Goal: Transaction & Acquisition: Download file/media

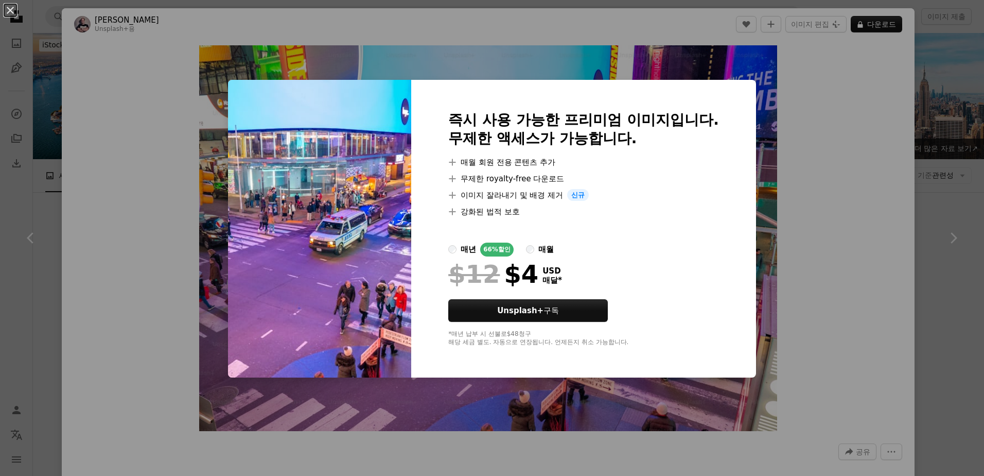
scroll to position [4683, 0]
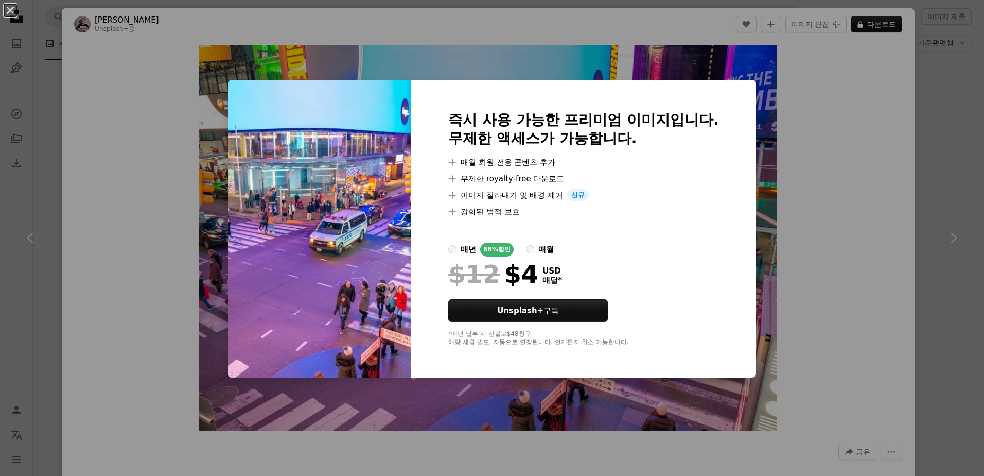
click at [820, 140] on div "An X shape 즉시 사용 가능한 프리미엄 이미지입니다. 무제한 액세스가 가능합니다. A plus sign 매월 회원 전용 콘텐츠 추가 A…" at bounding box center [492, 238] width 984 height 476
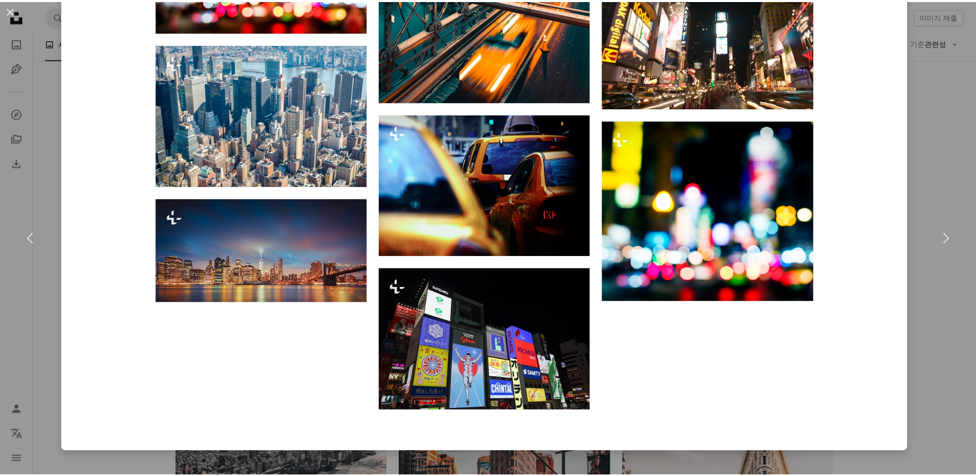
scroll to position [1596, 0]
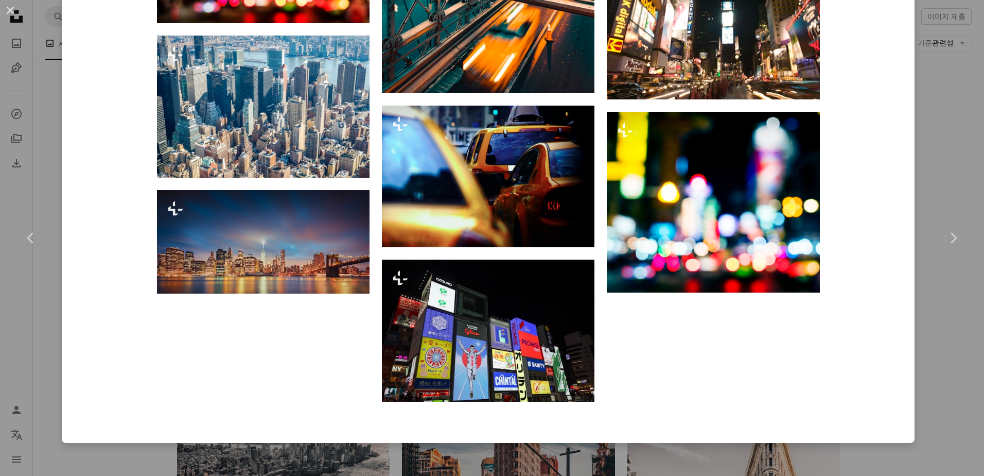
click at [929, 293] on div "An X shape Chevron left Chevron right [PERSON_NAME] Unsplash+ 용 A heart A plus …" at bounding box center [492, 238] width 984 height 476
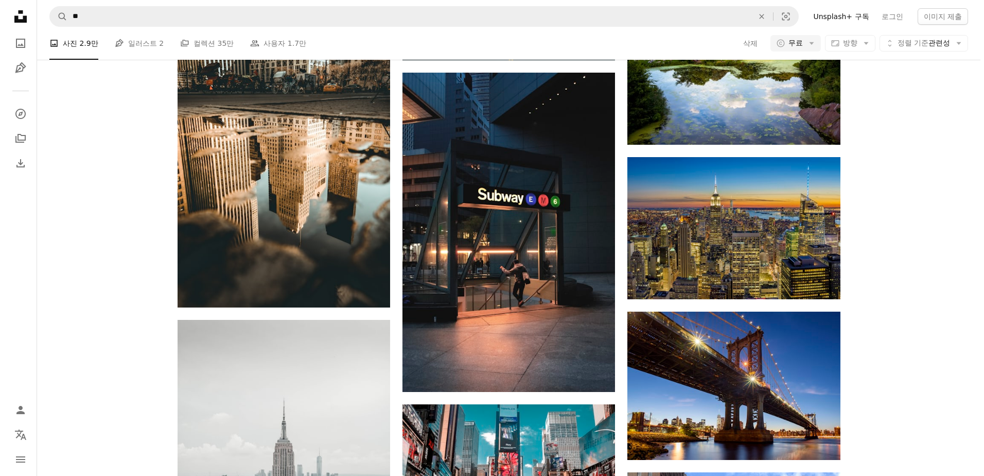
scroll to position [5712, 0]
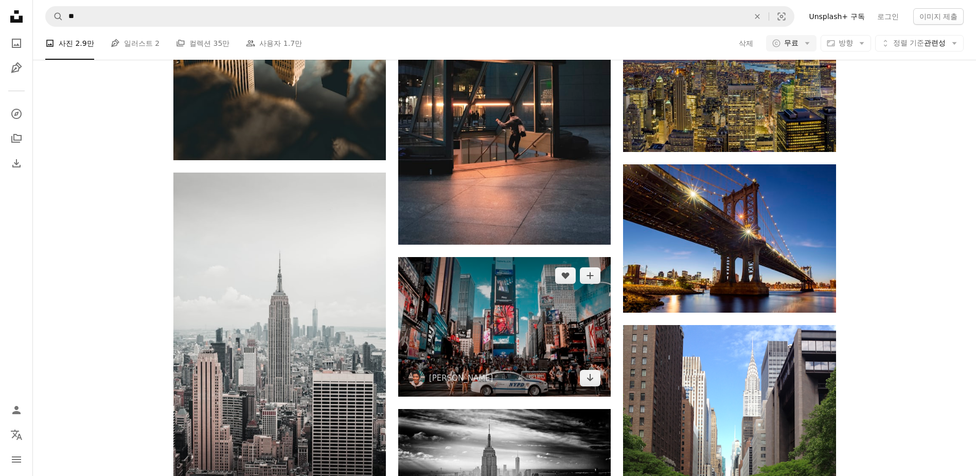
click at [571, 326] on img at bounding box center [504, 326] width 213 height 139
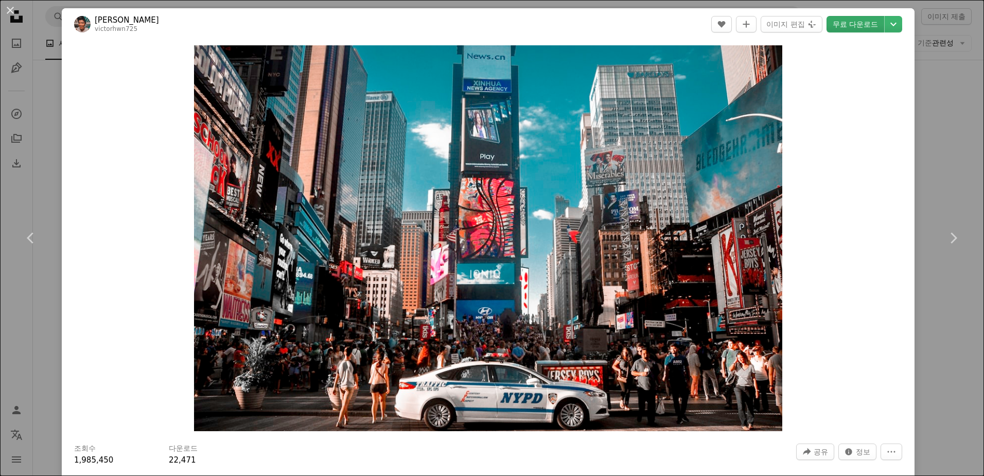
click at [855, 19] on link "무료 다운로드" at bounding box center [855, 24] width 58 height 16
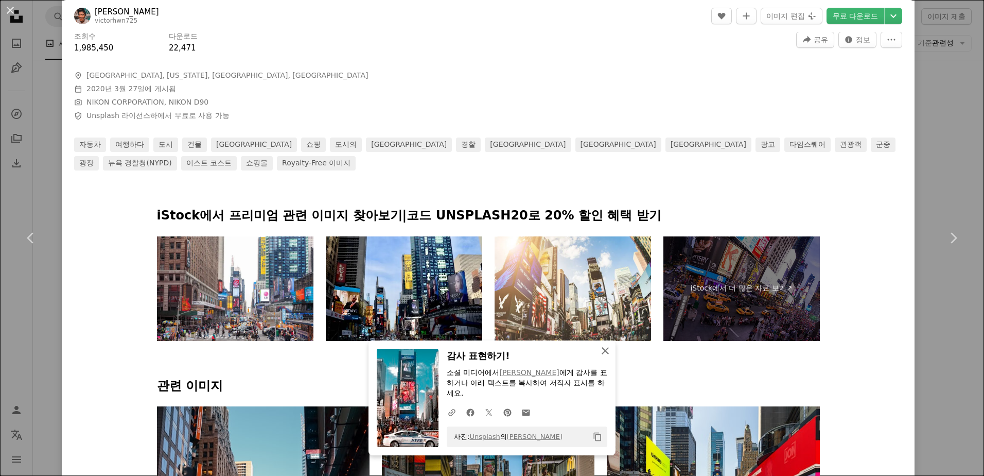
click at [606, 357] on icon "An X shape" at bounding box center [605, 350] width 12 height 12
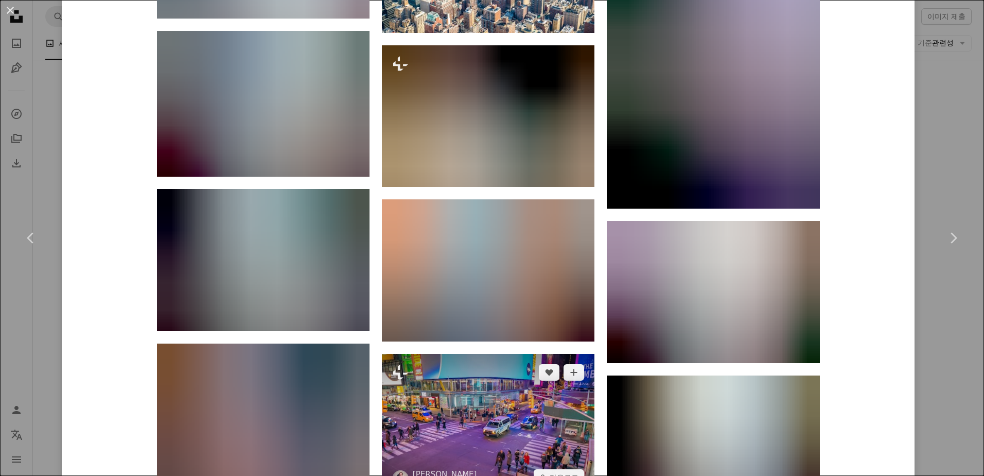
scroll to position [2213, 0]
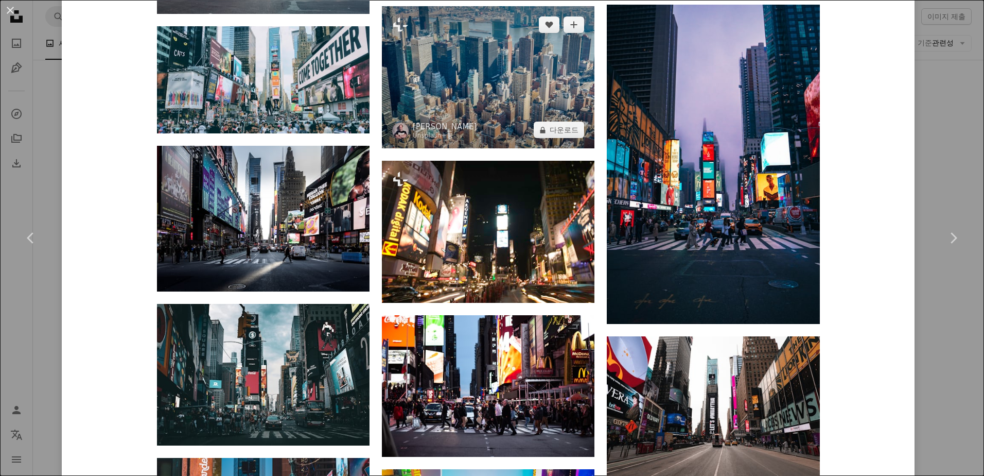
click at [506, 93] on img at bounding box center [488, 77] width 213 height 142
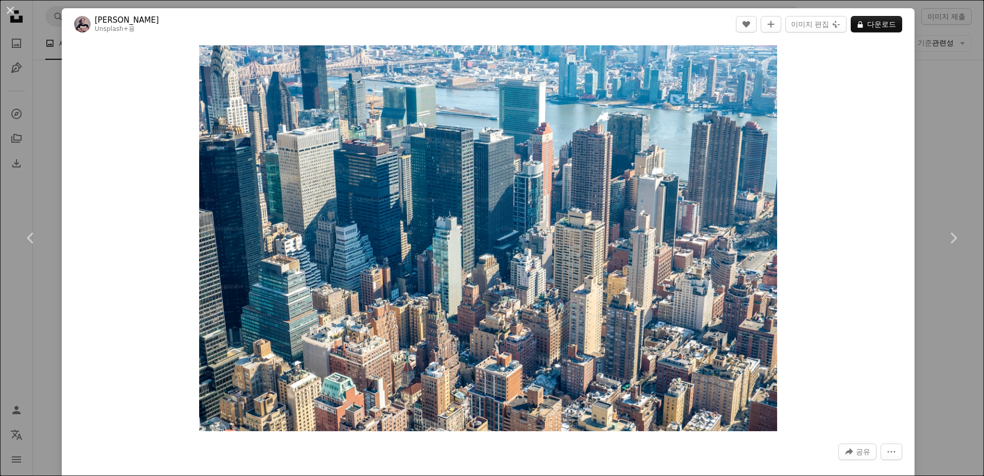
click at [926, 183] on div "An X shape Chevron left Chevron right [PERSON_NAME] Unsplash+ 용 A heart A plus …" at bounding box center [492, 238] width 984 height 476
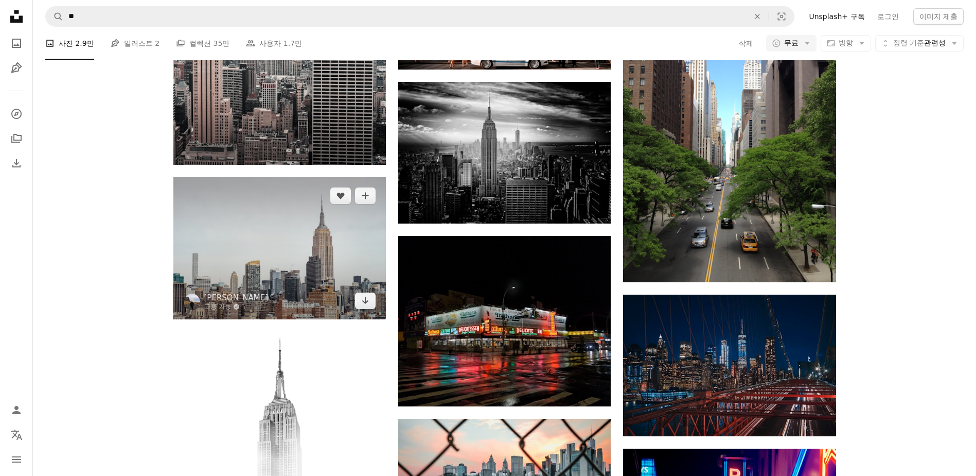
scroll to position [6021, 0]
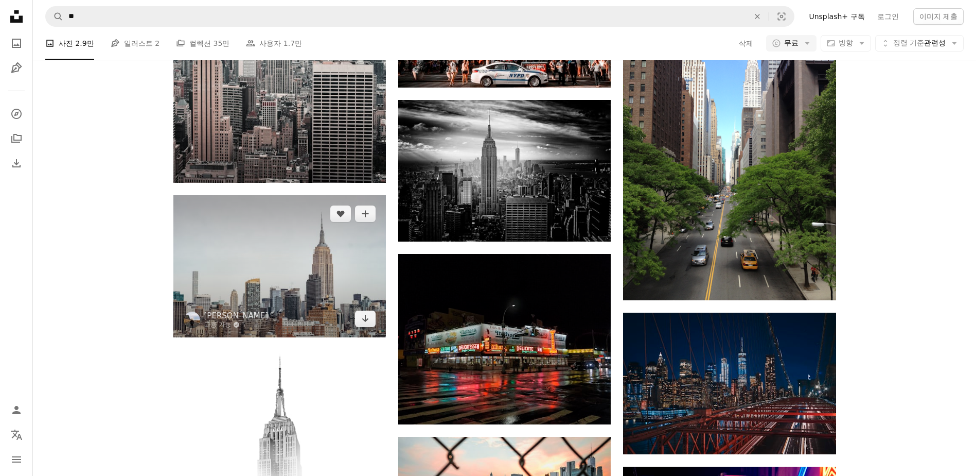
click at [315, 288] on img at bounding box center [279, 266] width 213 height 142
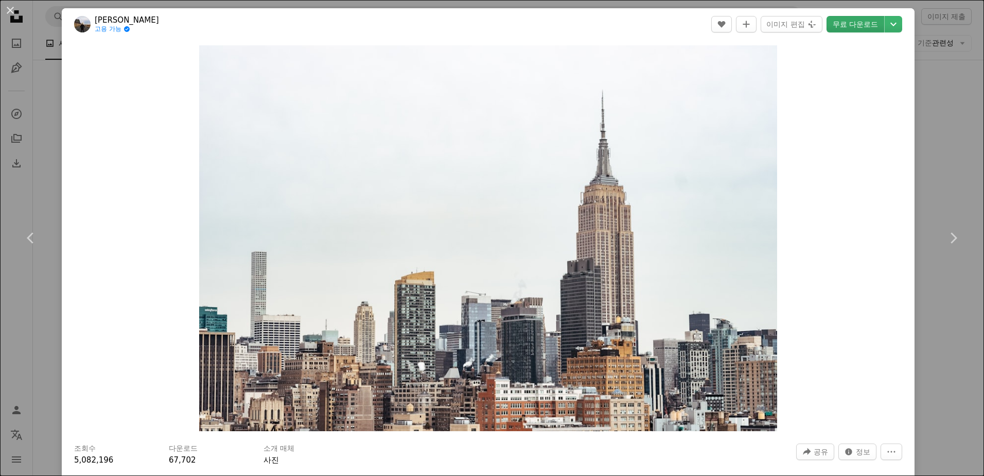
click at [859, 21] on link "무료 다운로드" at bounding box center [855, 24] width 58 height 16
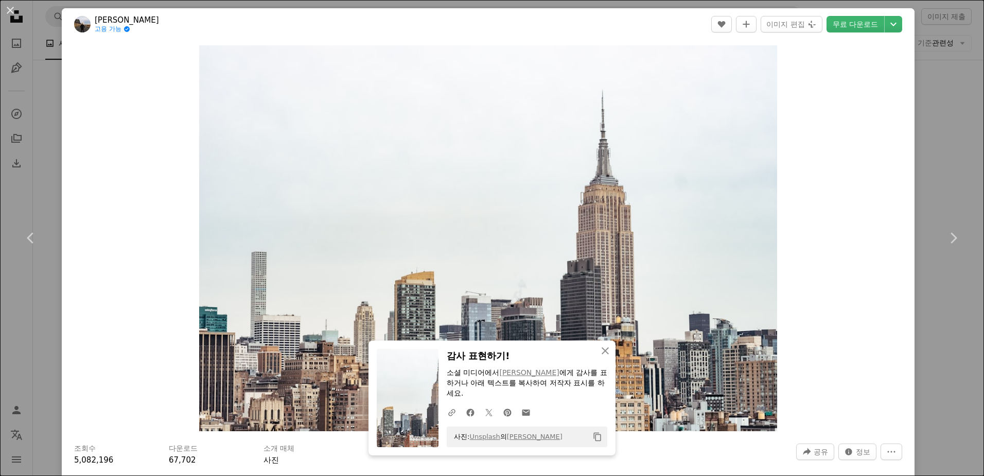
click at [942, 162] on div "An X shape Chevron left Chevron right An X shape 닫기 감사 표현하기! 소셜 미디어에서 [PERSON_N…" at bounding box center [492, 238] width 984 height 476
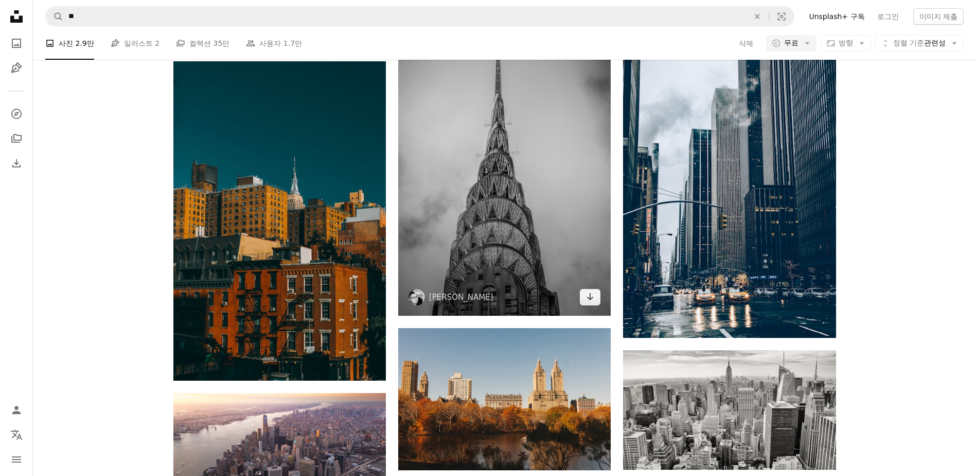
scroll to position [8234, 0]
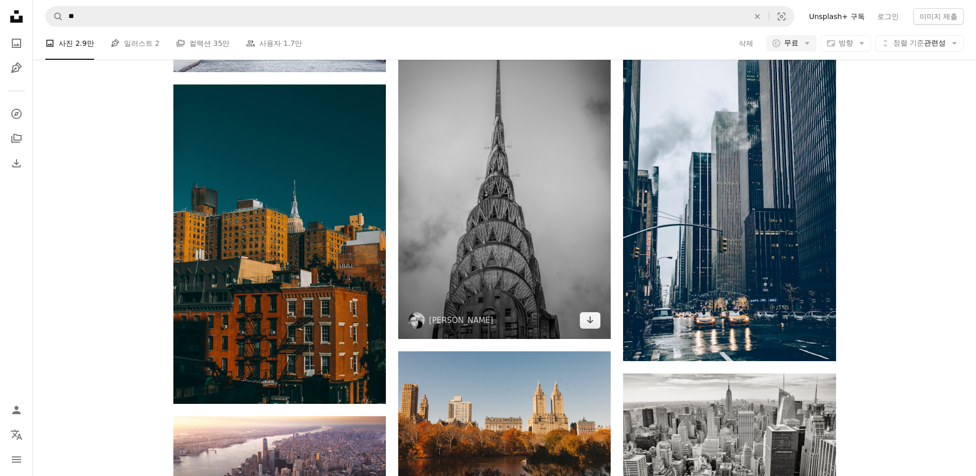
click at [512, 260] on img at bounding box center [504, 179] width 213 height 320
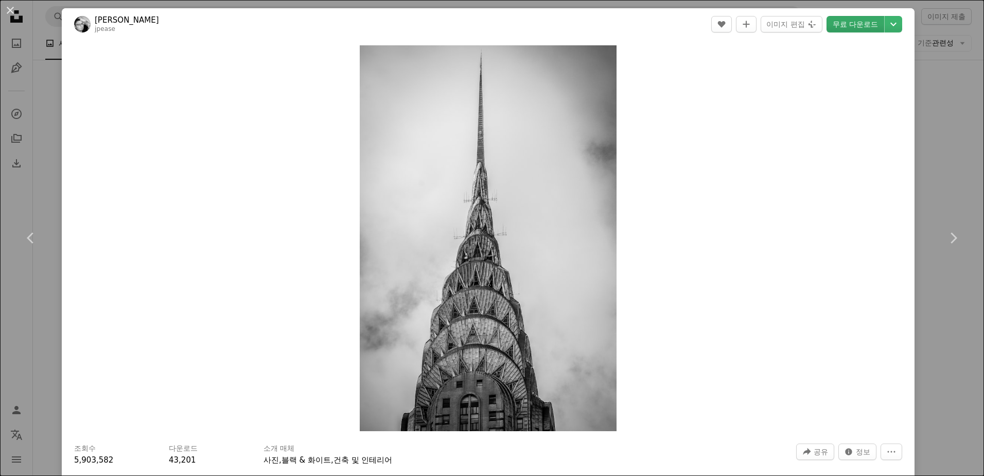
click at [847, 22] on link "무료 다운로드" at bounding box center [855, 24] width 58 height 16
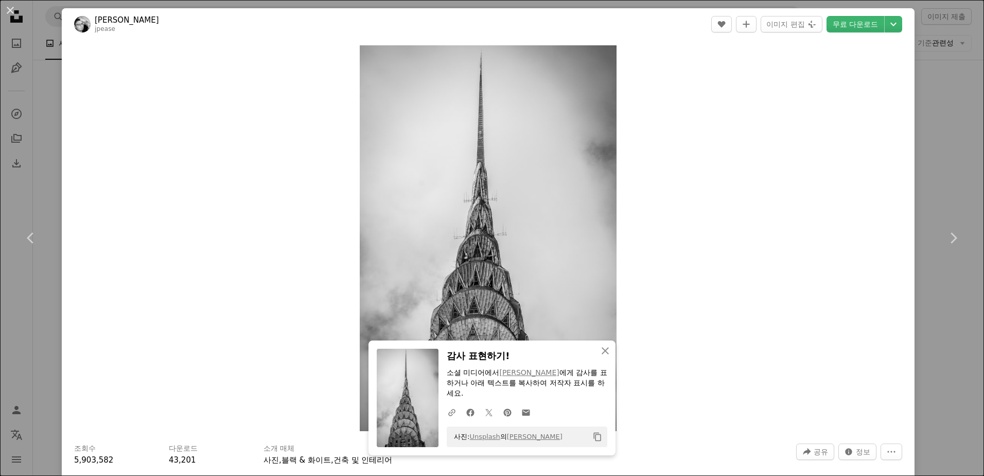
click at [935, 115] on div "An X shape Chevron left Chevron right An X shape 닫기 감사 표현하기! 소셜 미디어에서 [PERSON_N…" at bounding box center [492, 238] width 984 height 476
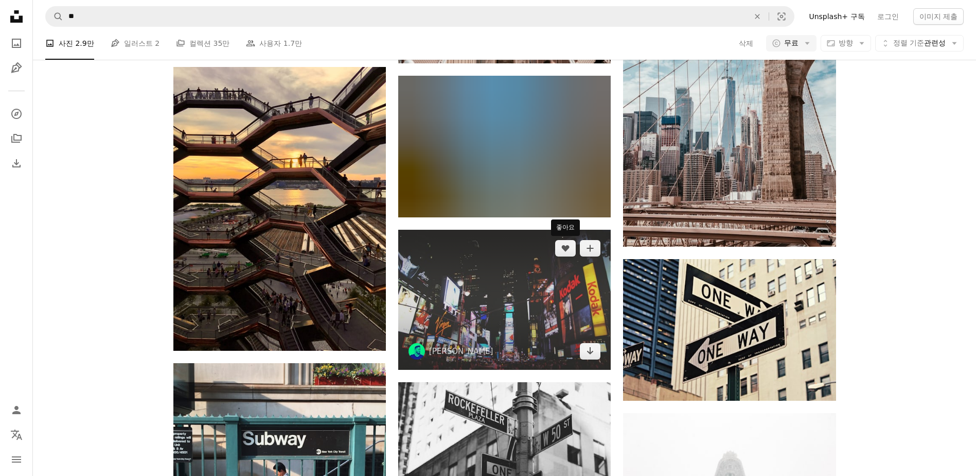
scroll to position [9984, 0]
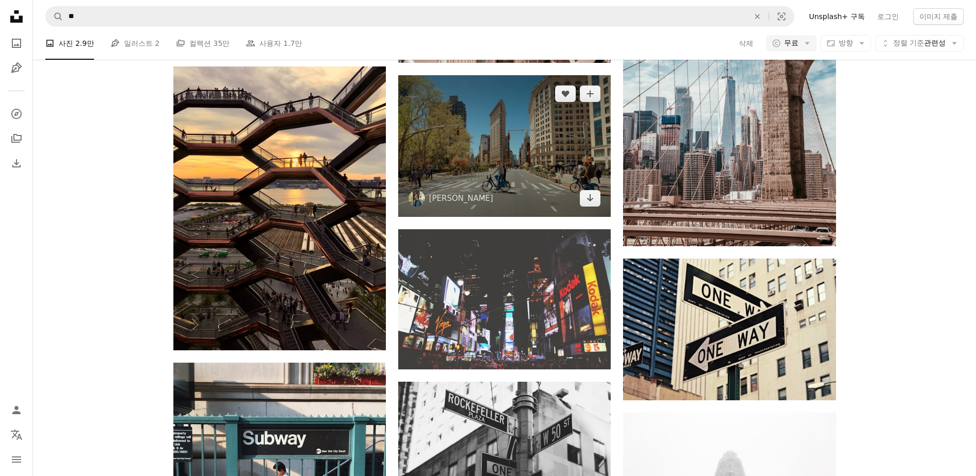
click at [551, 194] on img at bounding box center [504, 146] width 213 height 142
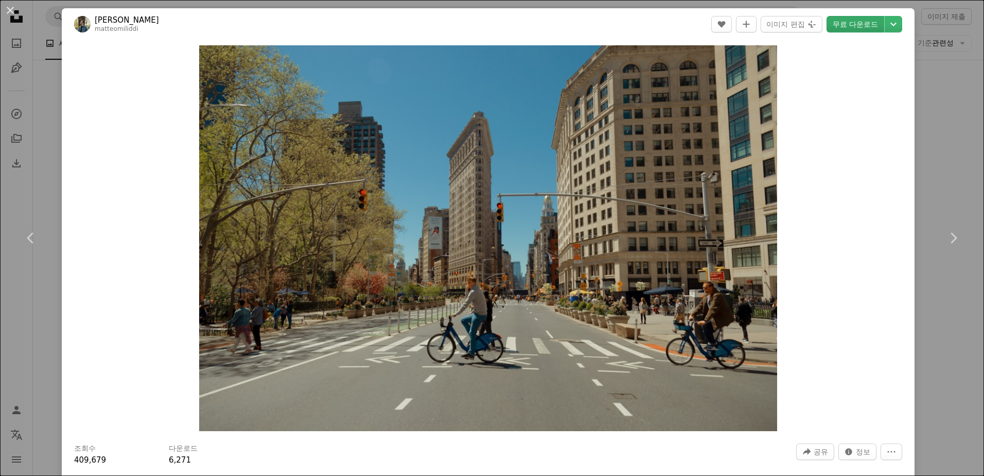
click at [851, 24] on link "무료 다운로드" at bounding box center [855, 24] width 58 height 16
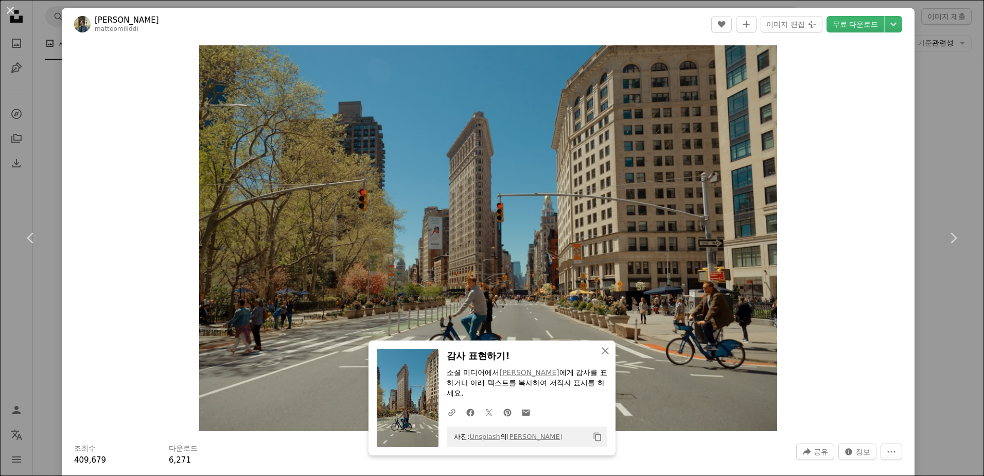
click at [934, 384] on div "An X shape Chevron left Chevron right An X shape 닫기 감사 표현하기! 소셜 미디어에서 [PERSON_N…" at bounding box center [492, 238] width 984 height 476
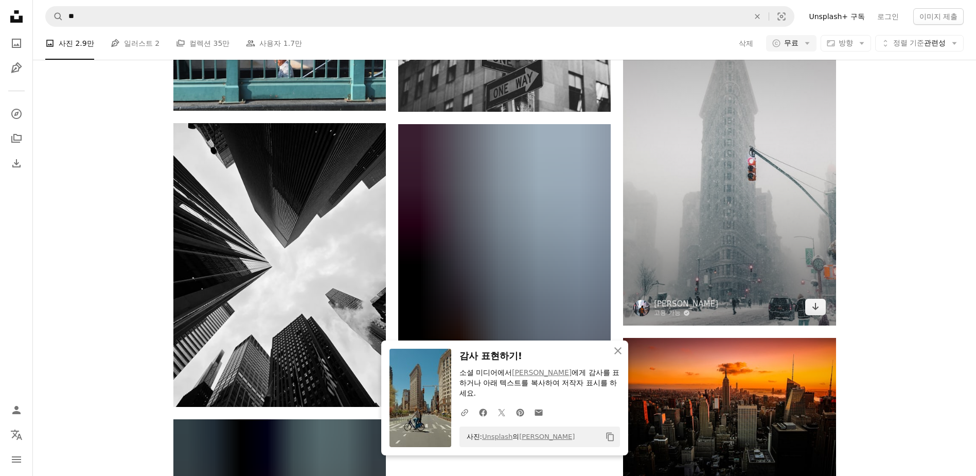
scroll to position [10395, 0]
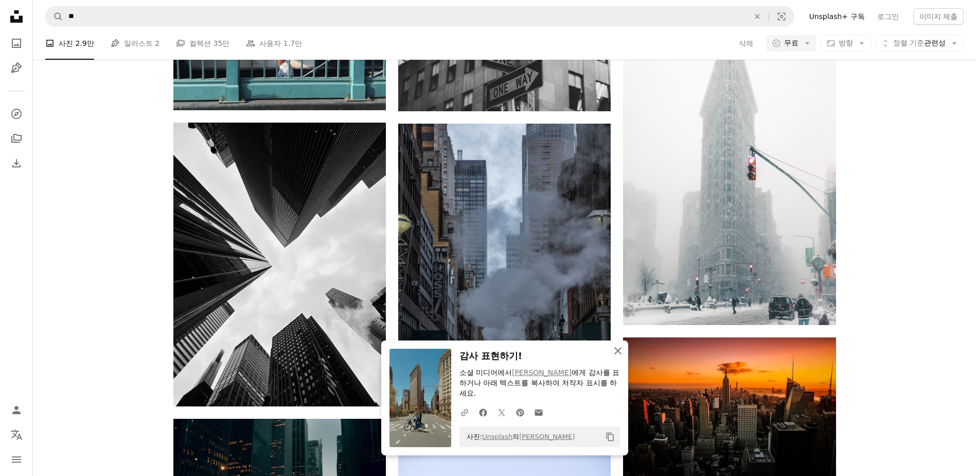
click at [620, 349] on icon "An X shape" at bounding box center [618, 350] width 12 height 12
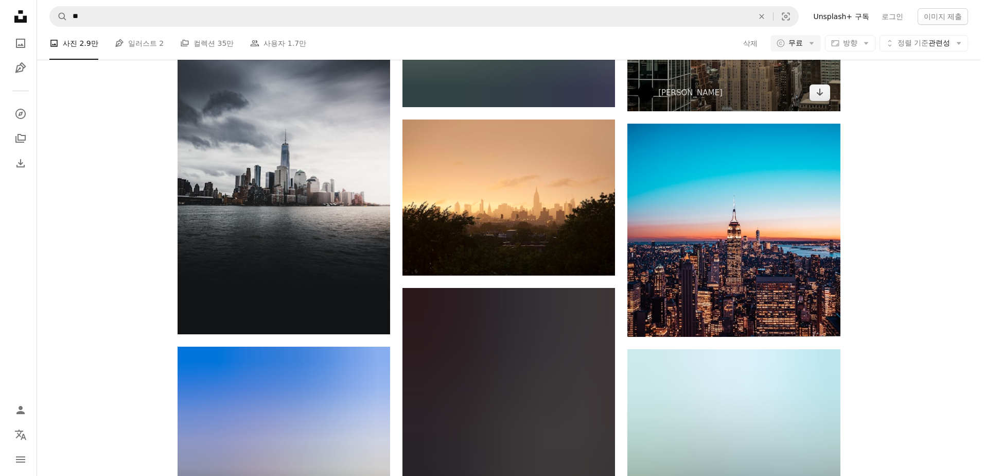
scroll to position [14101, 0]
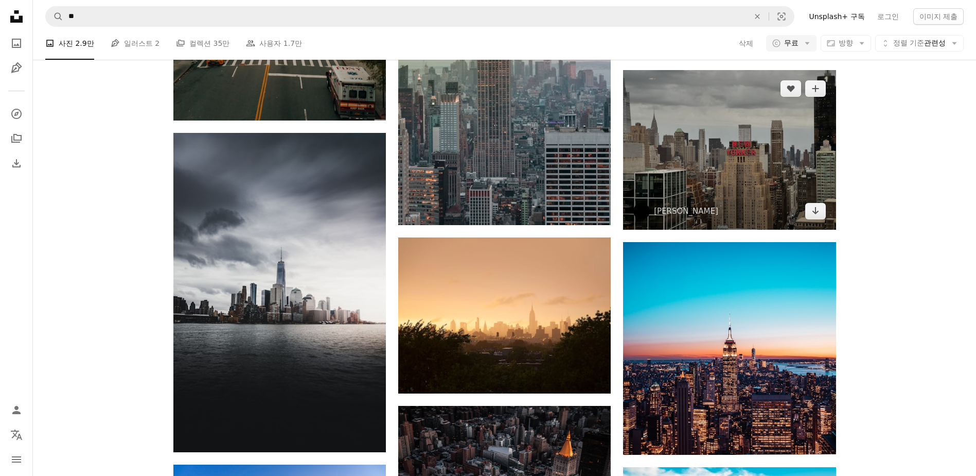
click at [726, 169] on img at bounding box center [729, 150] width 213 height 160
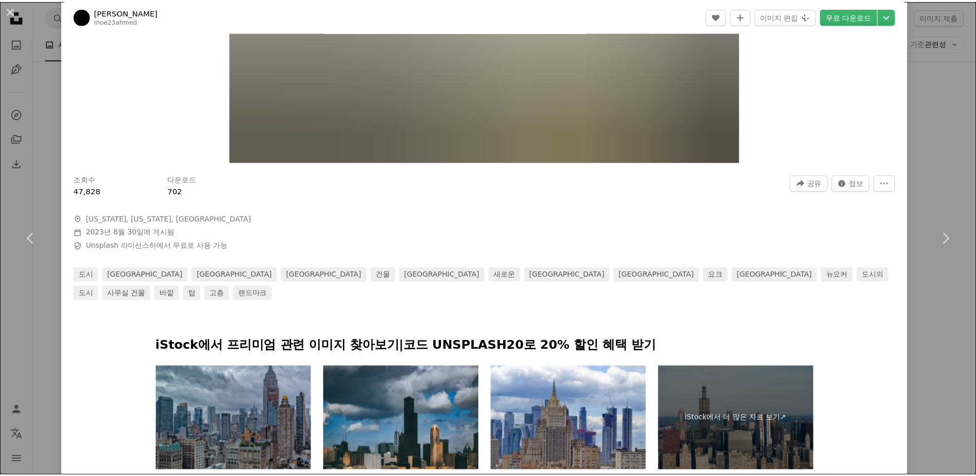
scroll to position [154, 0]
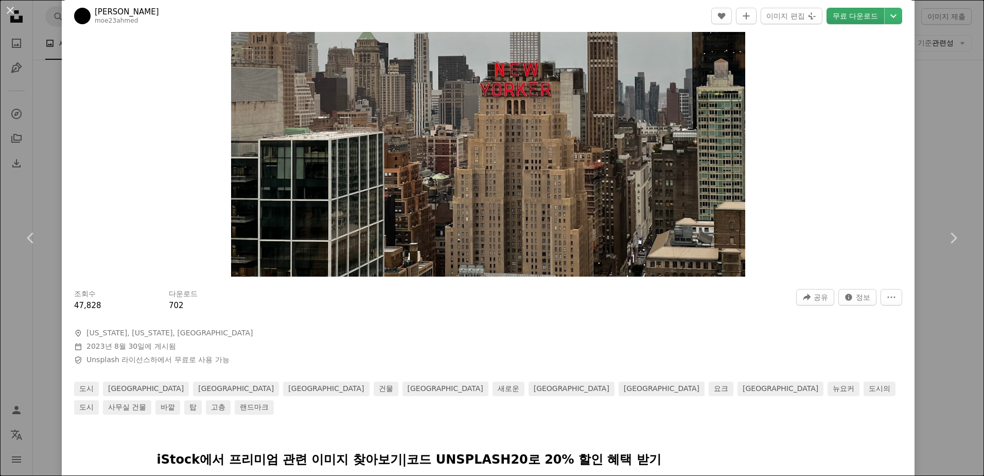
click at [840, 11] on link "무료 다운로드" at bounding box center [855, 16] width 58 height 16
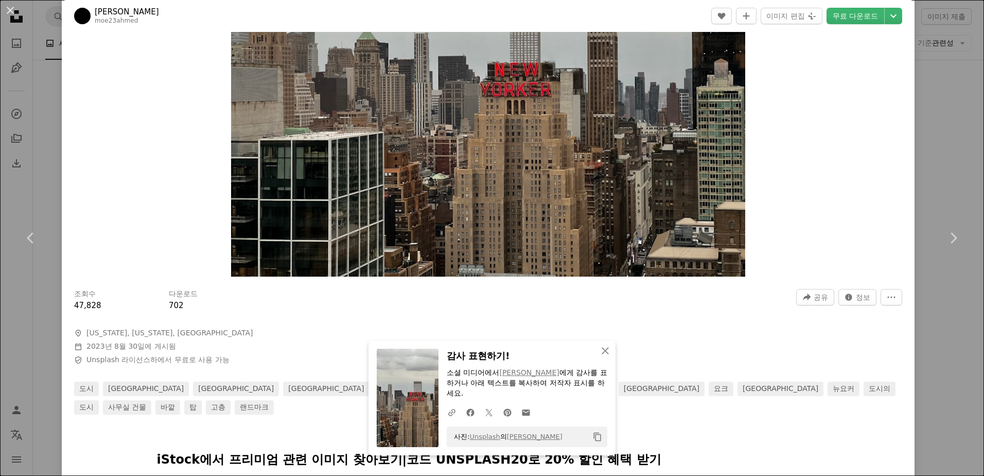
click at [937, 314] on div "An X shape Chevron left Chevron right An X shape 닫기 감사 표현하기! 소셜 미디어에서 [PERSON_N…" at bounding box center [492, 238] width 984 height 476
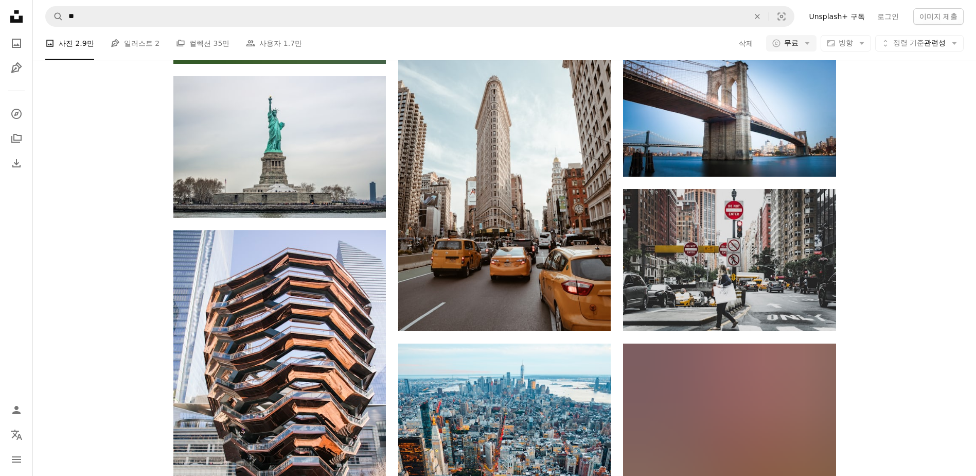
scroll to position [16365, 0]
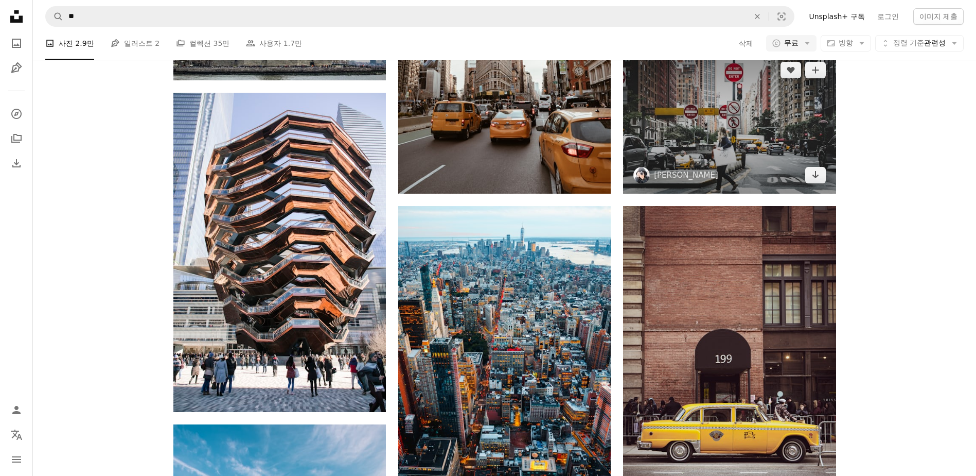
click at [666, 108] on img at bounding box center [729, 122] width 213 height 142
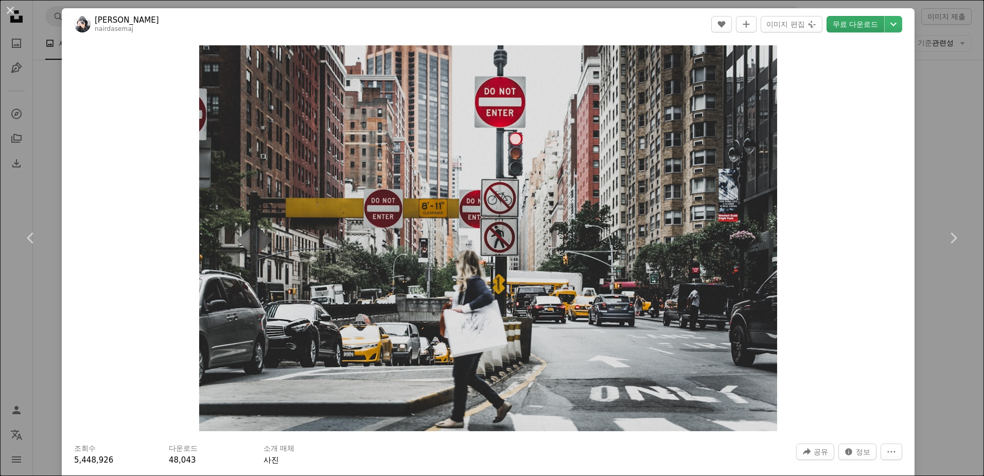
click at [836, 24] on link "무료 다운로드" at bounding box center [855, 24] width 58 height 16
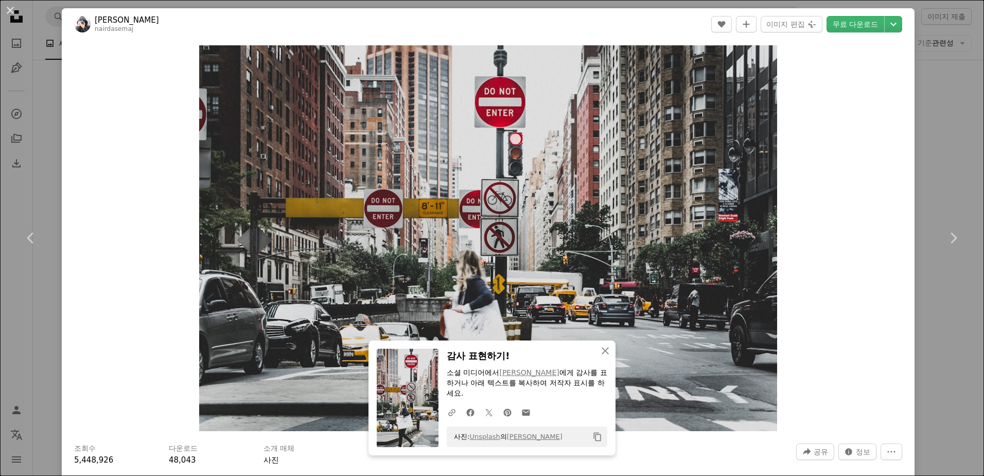
click at [936, 114] on div "An X shape Chevron left Chevron right An X shape 닫기 감사 표현하기! 소셜 미디어에서 [PERSON_N…" at bounding box center [492, 238] width 984 height 476
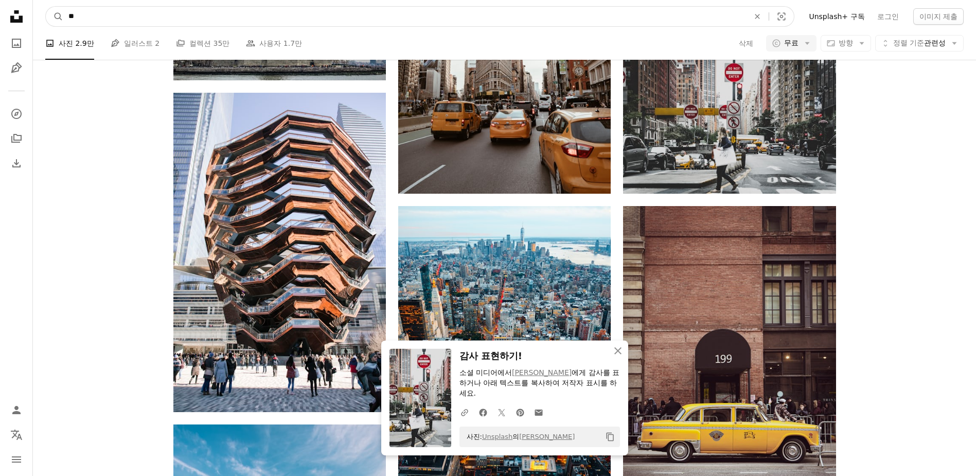
drag, startPoint x: 292, startPoint y: 13, endPoint x: 32, endPoint y: 26, distance: 260.7
type input "**"
click button "A magnifying glass" at bounding box center [54, 17] width 17 height 20
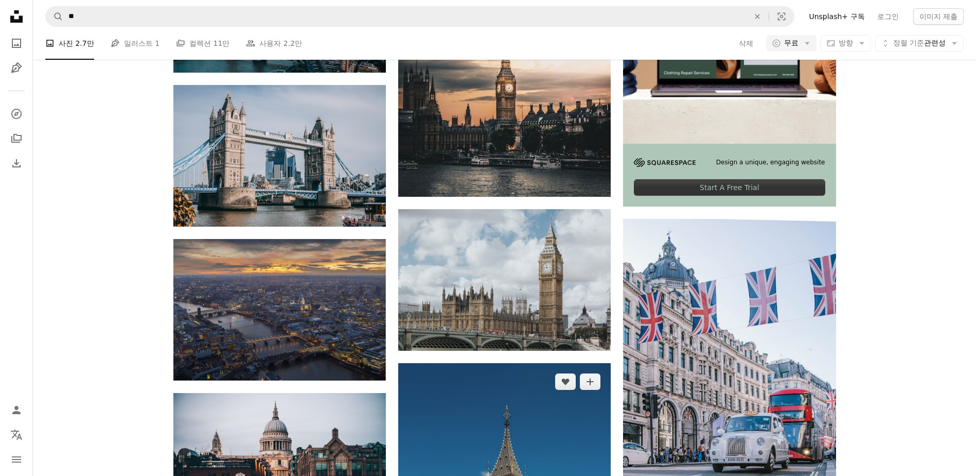
scroll to position [412, 0]
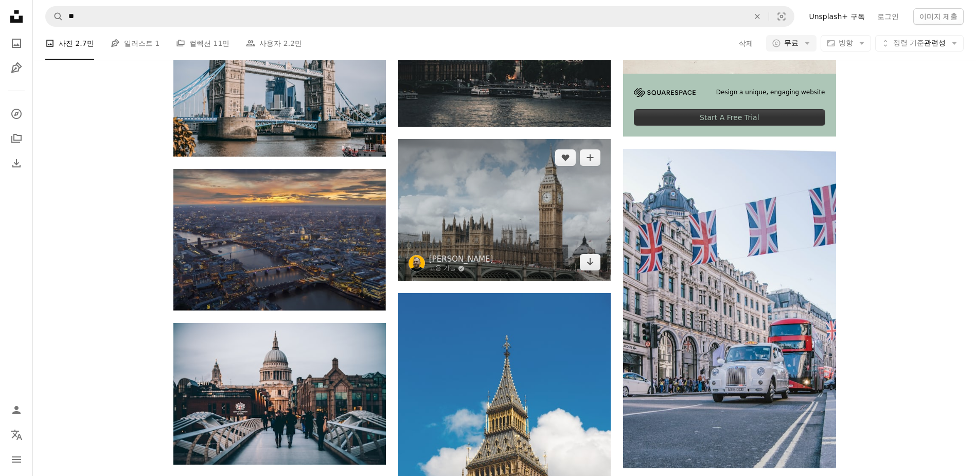
click at [547, 221] on img at bounding box center [504, 210] width 213 height 142
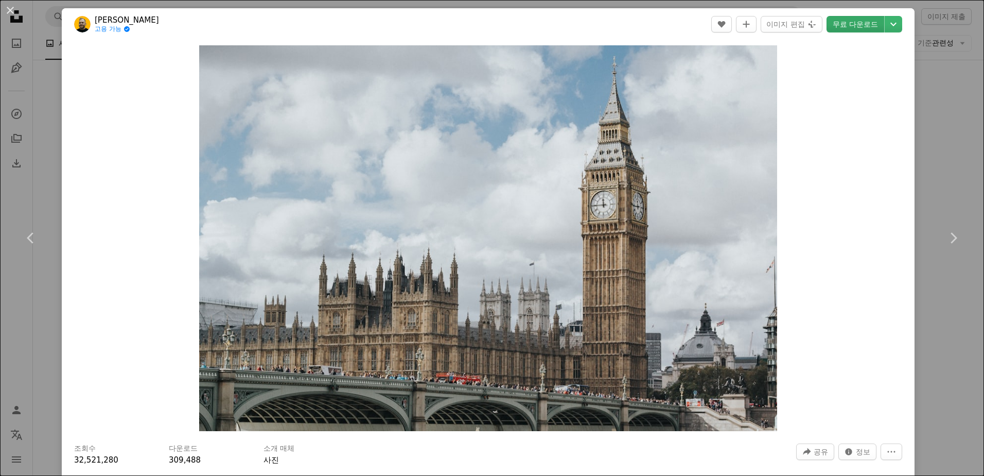
click at [856, 22] on link "무료 다운로드" at bounding box center [855, 24] width 58 height 16
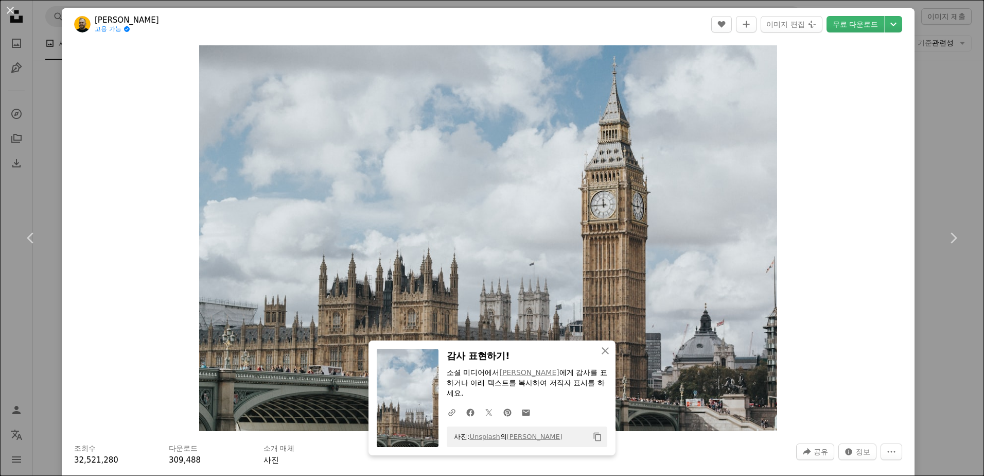
click at [951, 112] on div "An X shape Chevron left Chevron right An X shape 닫기 감사 표현하기! 소셜 미디어에서 [PERSON_N…" at bounding box center [492, 238] width 984 height 476
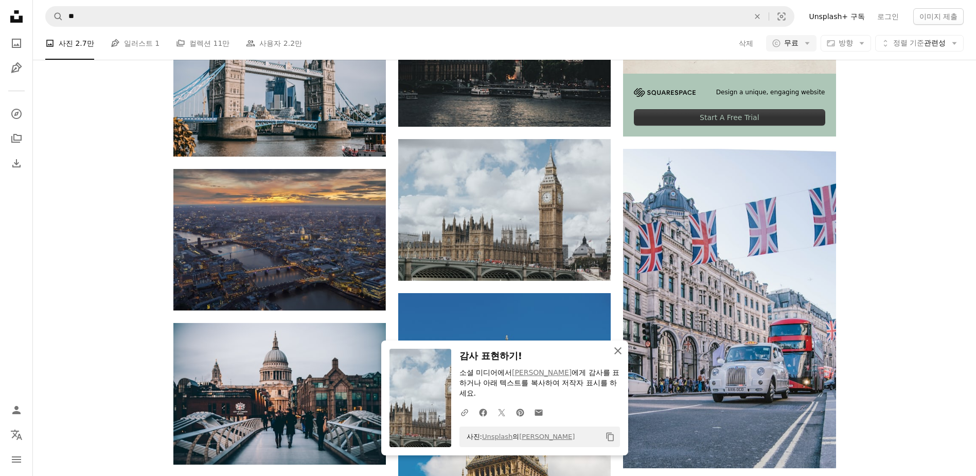
click at [617, 354] on icon "An X shape" at bounding box center [618, 350] width 12 height 12
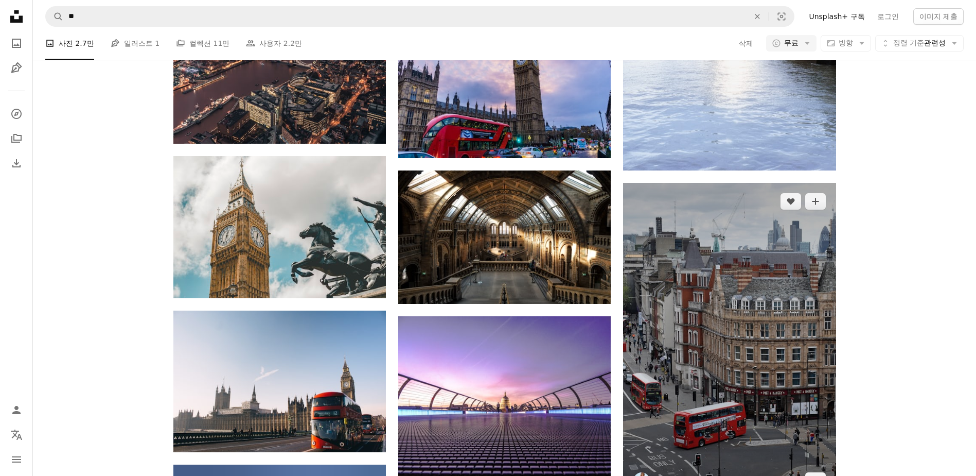
scroll to position [1132, 0]
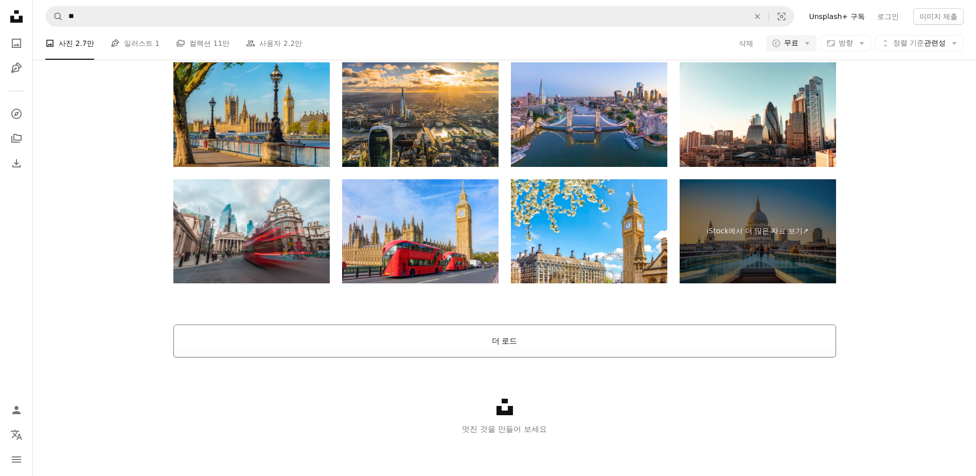
click at [470, 337] on button "더 로드" at bounding box center [504, 340] width 663 height 33
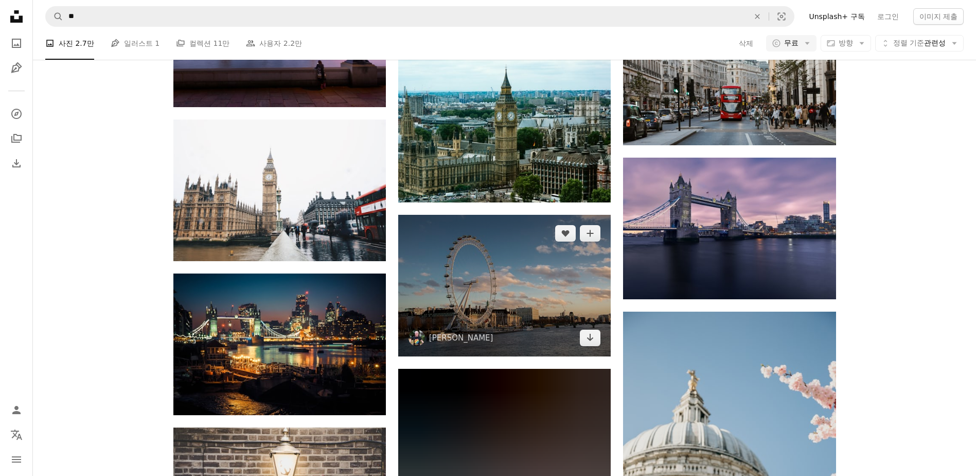
scroll to position [3576, 0]
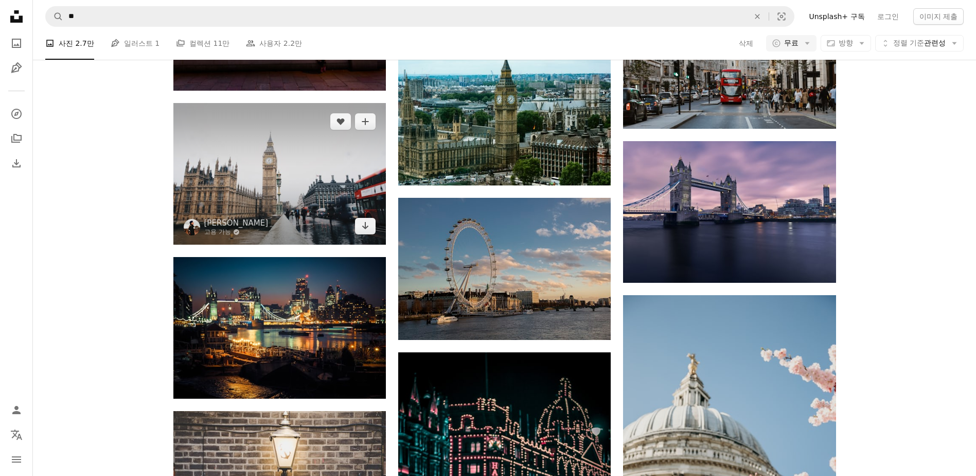
click at [324, 186] on img at bounding box center [279, 174] width 213 height 142
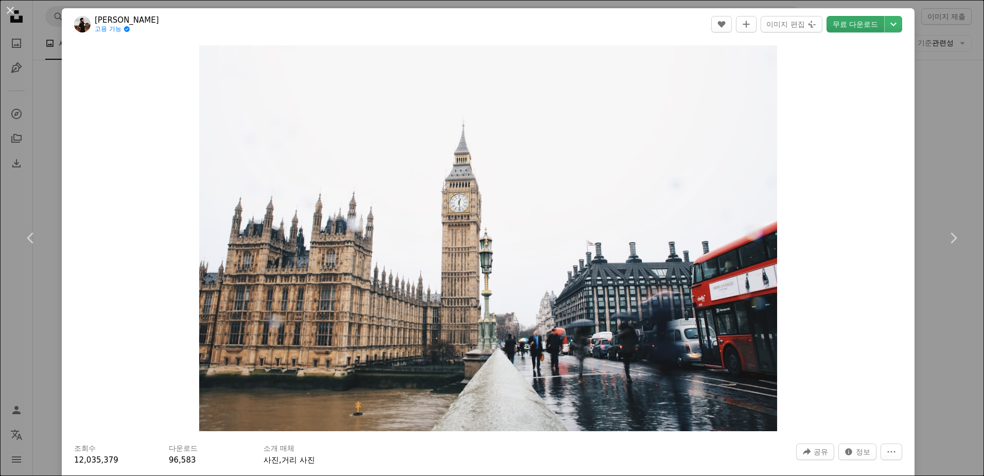
click at [843, 23] on link "무료 다운로드" at bounding box center [855, 24] width 58 height 16
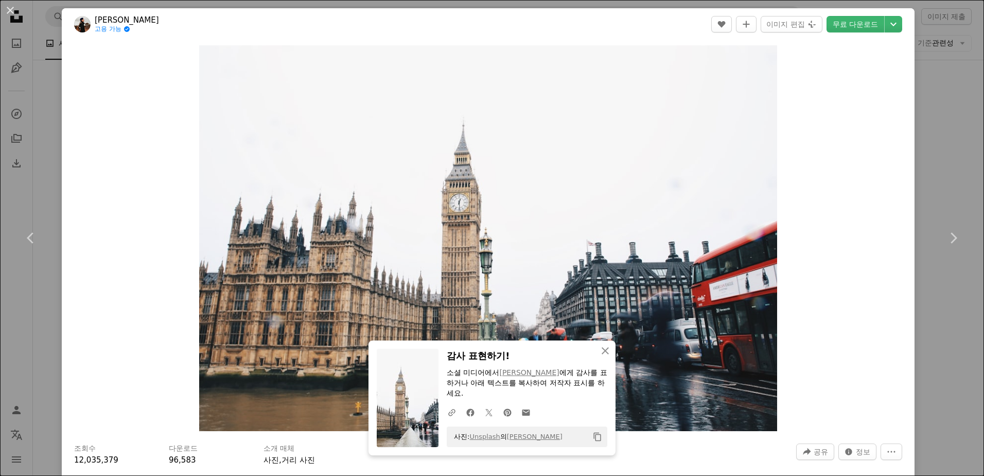
click at [935, 152] on div "An X shape Chevron left Chevron right An X shape 닫기 감사 표현하기! 소셜 미디어에서 [PERSON_N…" at bounding box center [492, 238] width 984 height 476
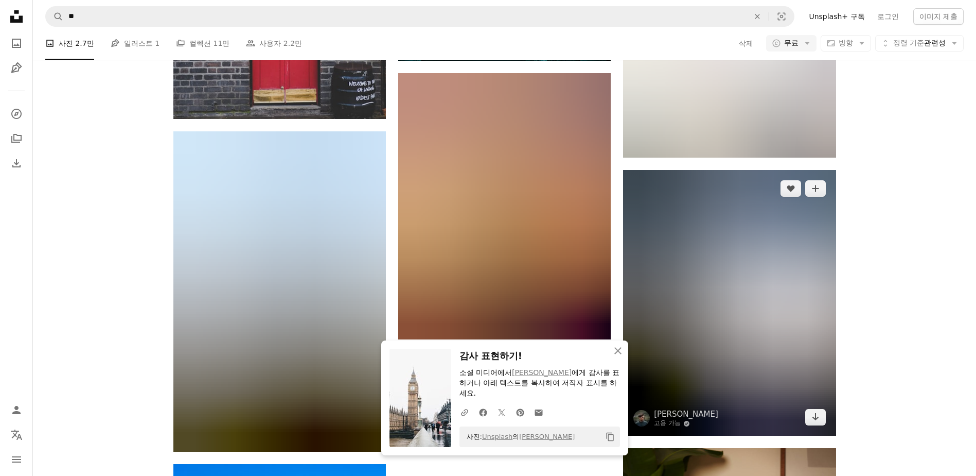
scroll to position [4194, 0]
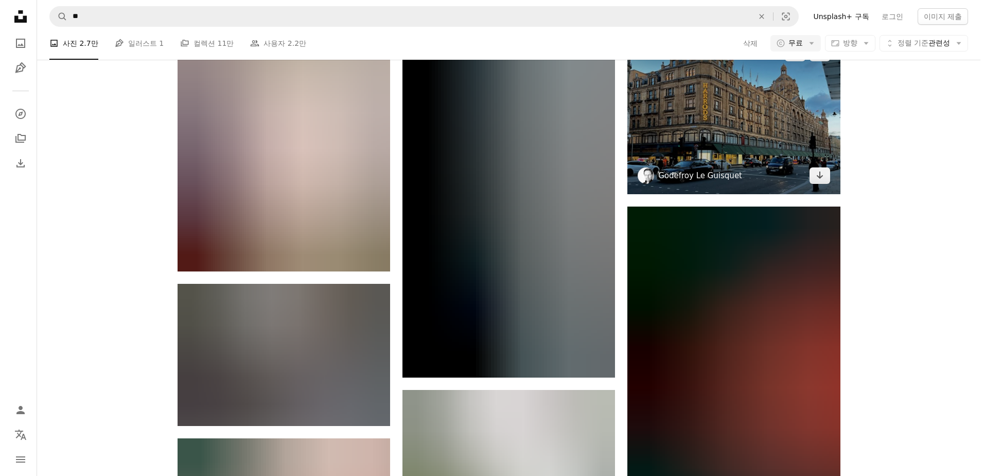
scroll to position [12325, 0]
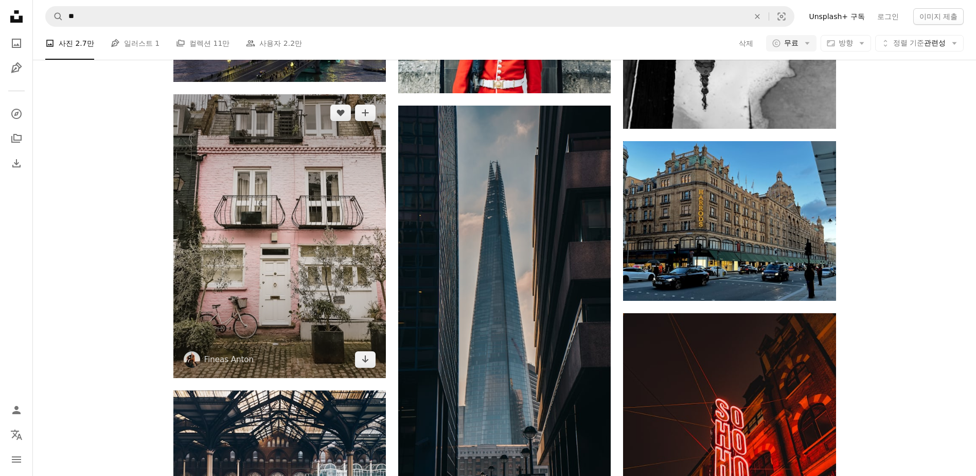
click at [261, 280] on img at bounding box center [279, 236] width 213 height 284
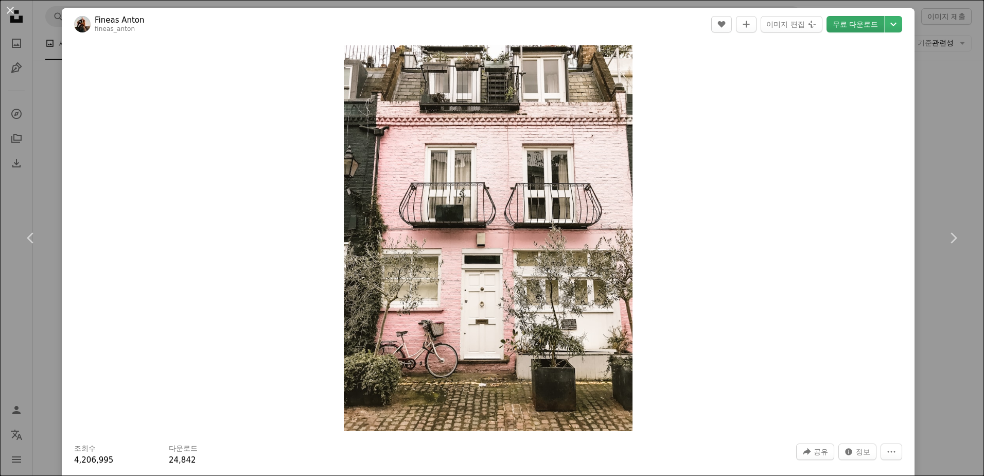
click at [858, 20] on link "무료 다운로드" at bounding box center [855, 24] width 58 height 16
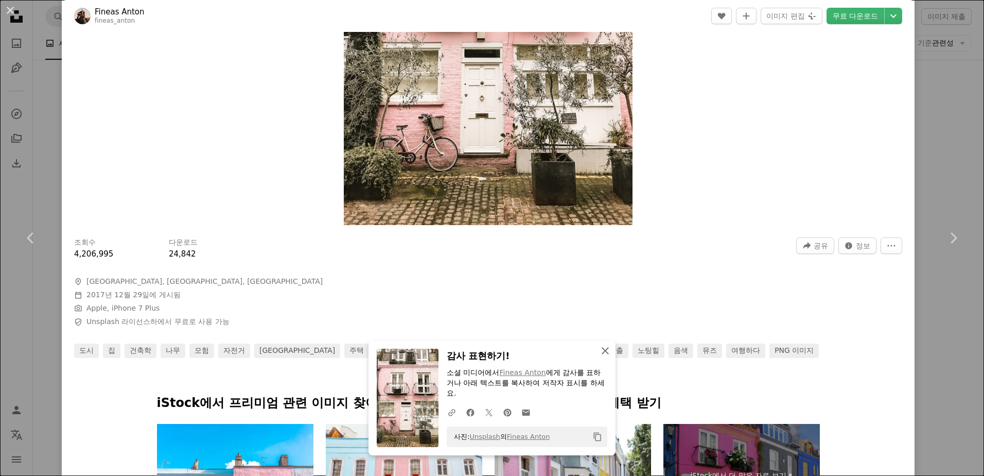
click at [605, 348] on icon "An X shape" at bounding box center [605, 350] width 12 height 12
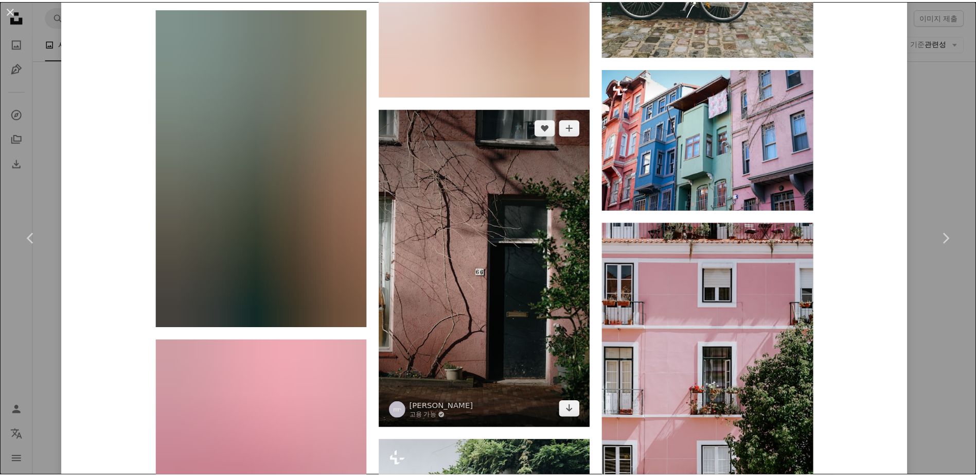
scroll to position [3345, 0]
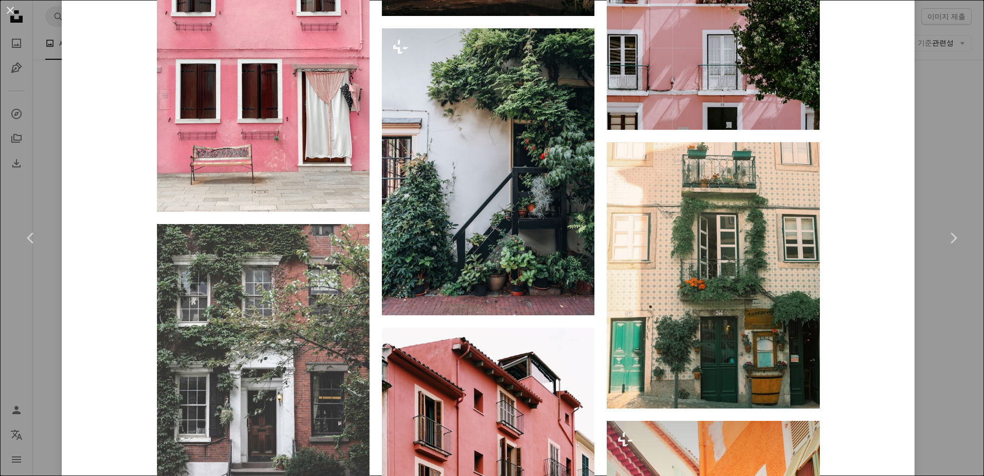
click at [947, 421] on div "An X shape Chevron left Chevron right Fineas Anton fineas_anton A heart A plus …" at bounding box center [492, 238] width 984 height 476
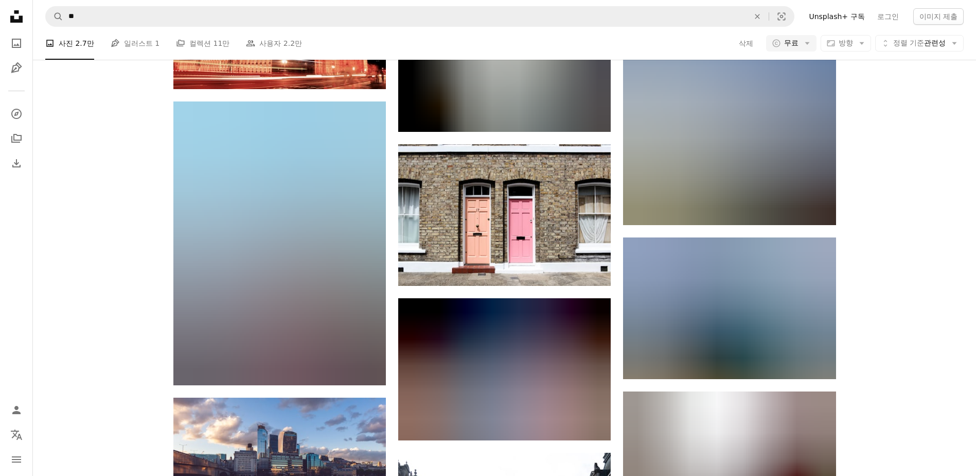
scroll to position [17780, 0]
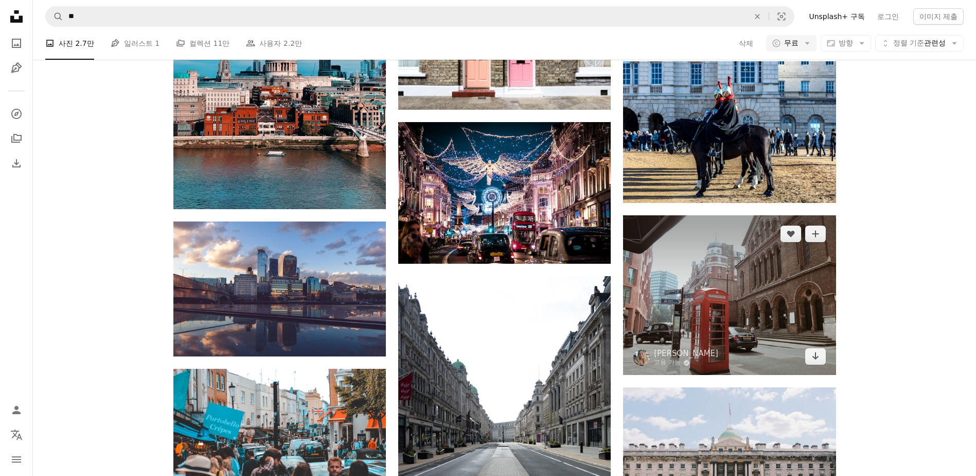
click at [789, 316] on img at bounding box center [729, 295] width 213 height 160
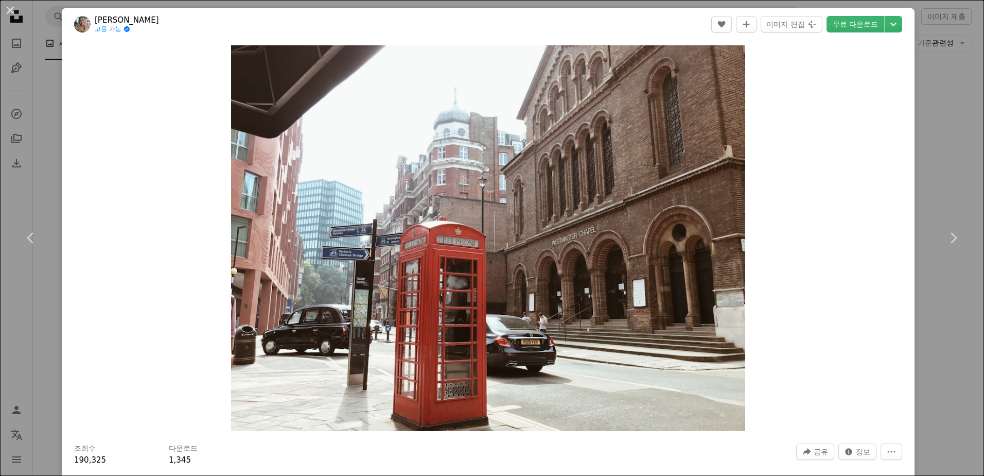
click at [837, 33] on header "[PERSON_NAME] 고용 가능 A checkmark inside of a circle A heart A plus sign 이미지 편집 P…" at bounding box center [488, 24] width 853 height 32
click at [839, 27] on link "무료 다운로드" at bounding box center [855, 24] width 58 height 16
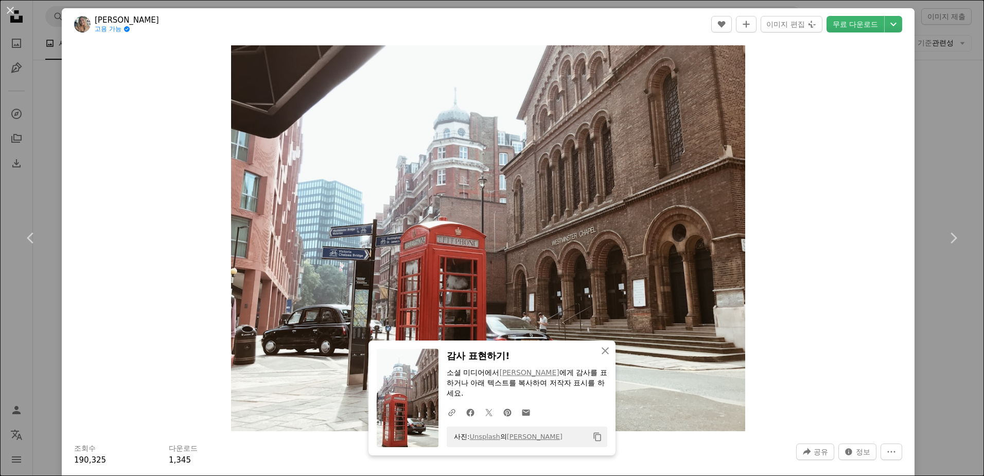
click at [928, 163] on div "An X shape Chevron left Chevron right An X shape 닫기 감사 표현하기! 소셜 미디어에서 [PERSON_N…" at bounding box center [492, 238] width 984 height 476
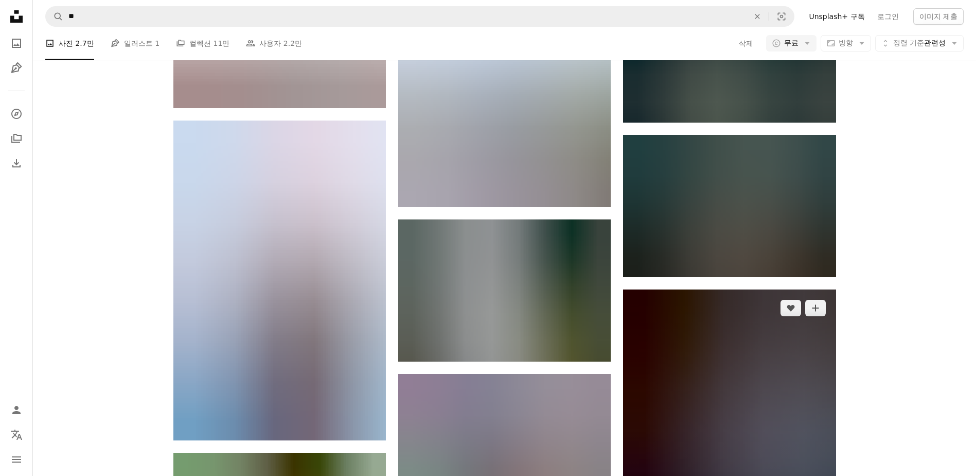
scroll to position [21434, 0]
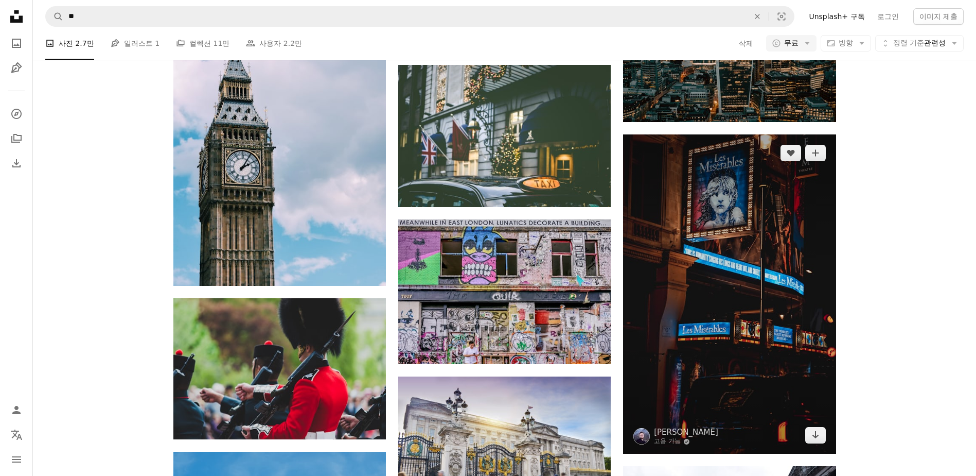
click at [705, 364] on img at bounding box center [729, 293] width 213 height 319
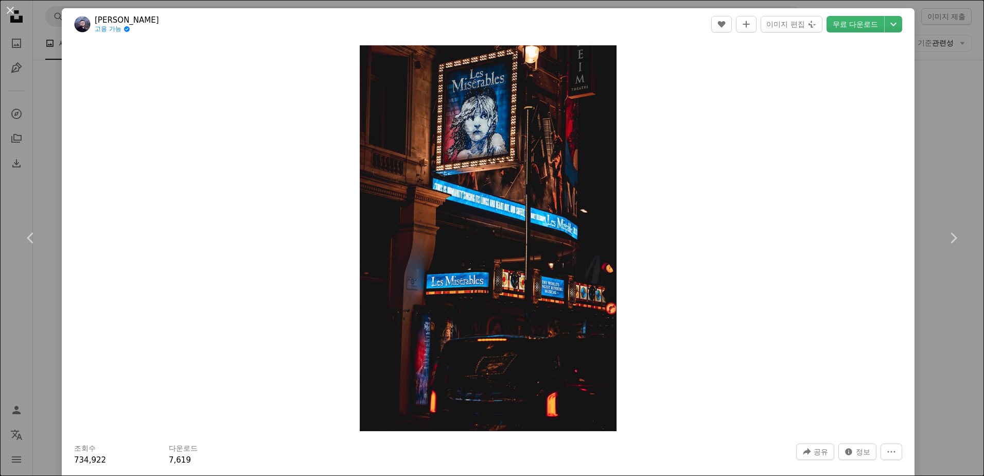
click at [935, 151] on div "An X shape Chevron left Chevron right [PERSON_NAME] 고용 가능 A checkmark inside of…" at bounding box center [492, 238] width 984 height 476
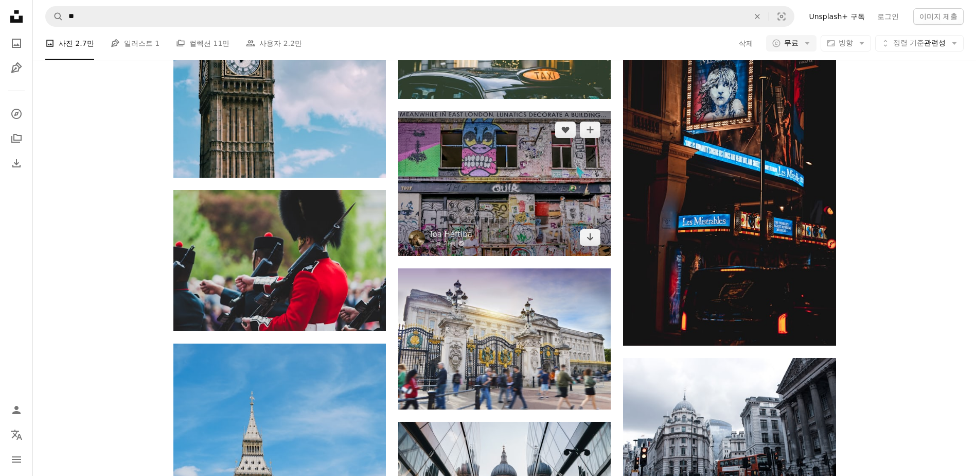
scroll to position [21537, 0]
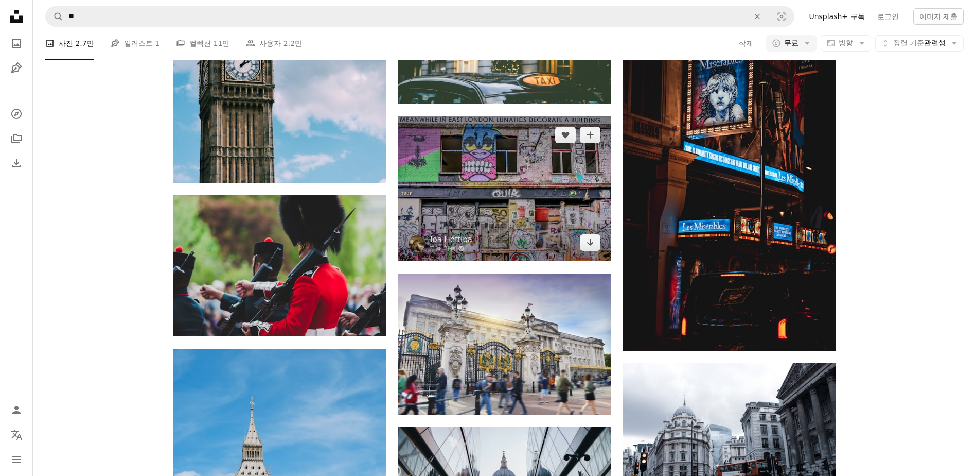
click at [595, 214] on img at bounding box center [504, 188] width 213 height 145
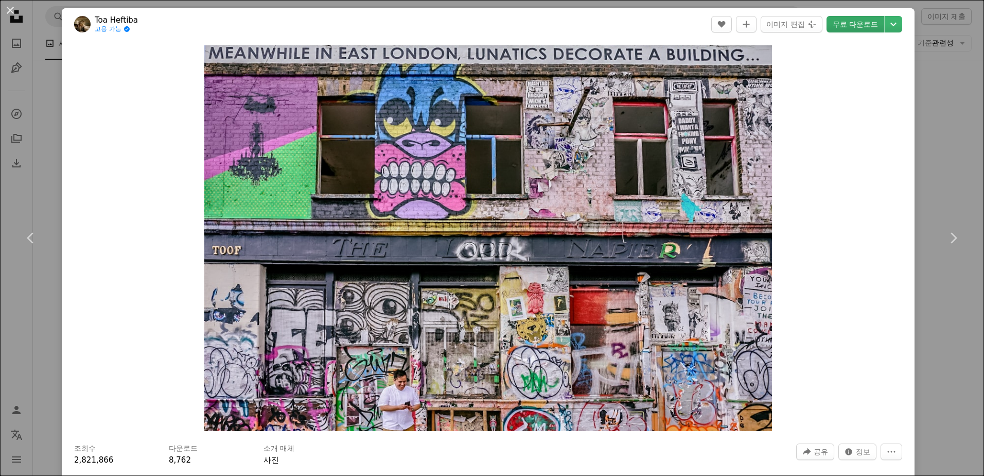
click at [861, 25] on link "무료 다운로드" at bounding box center [855, 24] width 58 height 16
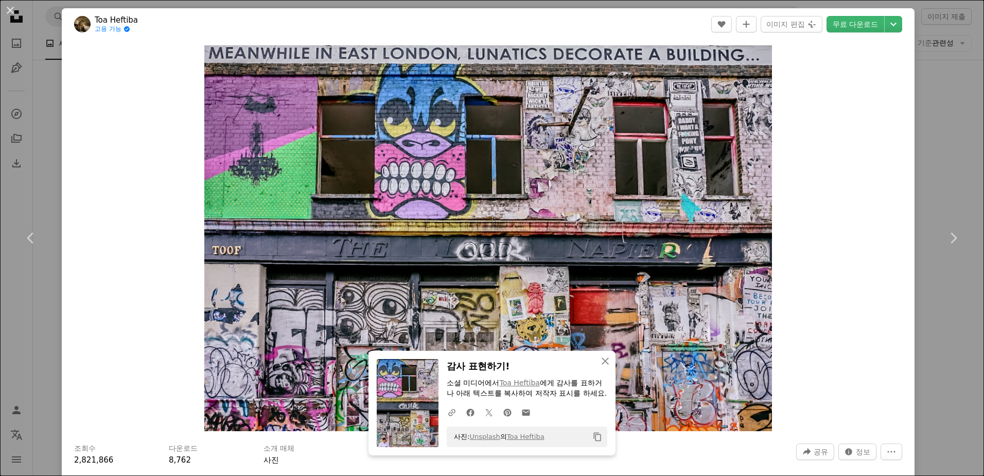
drag, startPoint x: 955, startPoint y: 154, endPoint x: 930, endPoint y: 175, distance: 33.2
click at [955, 154] on div "An X shape Chevron left Chevron right An X shape 닫기 감사 표현하기! 소셜 미디어에서 Toa Hefti…" at bounding box center [492, 238] width 984 height 476
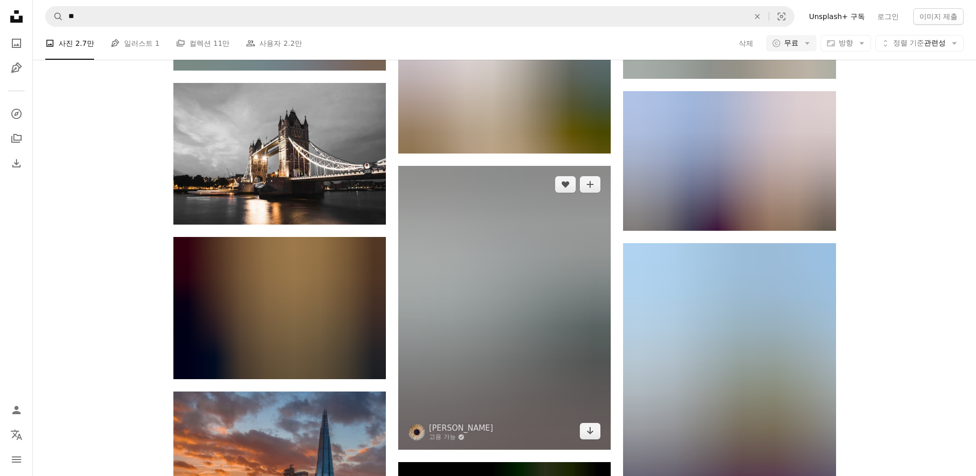
scroll to position [22669, 0]
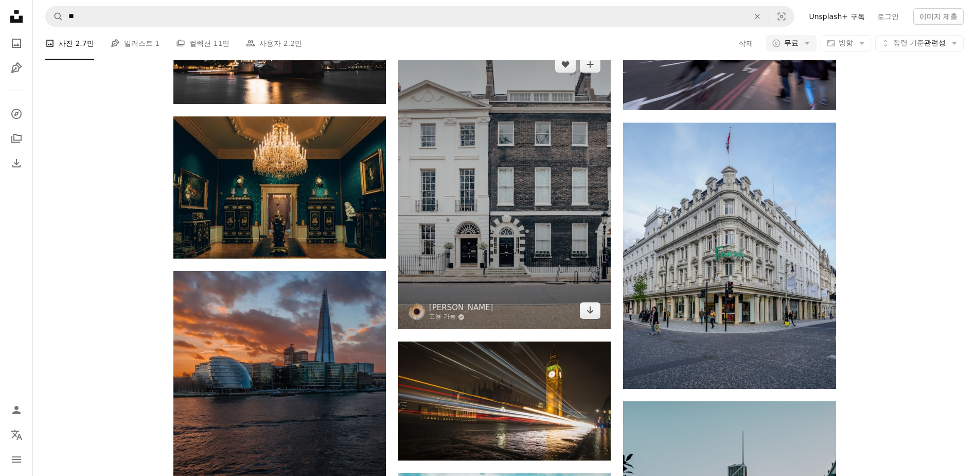
click at [547, 236] on img at bounding box center [504, 188] width 213 height 284
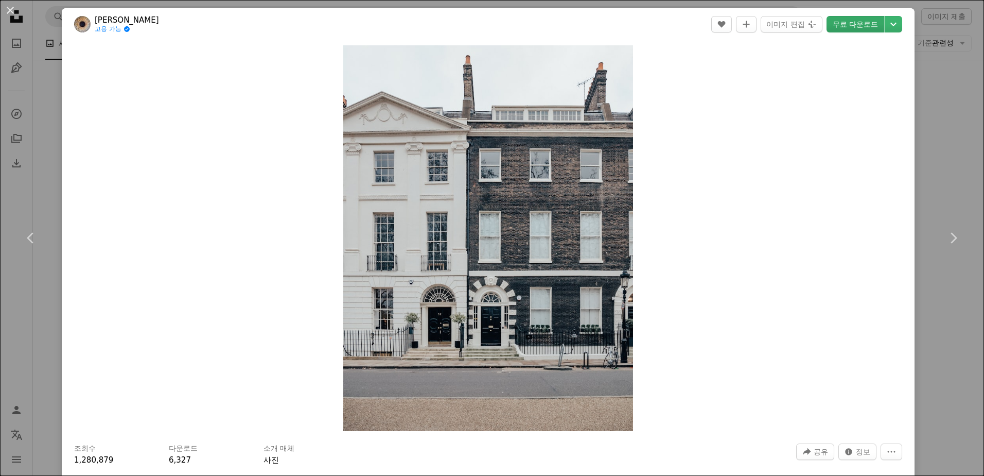
click at [861, 29] on link "무료 다운로드" at bounding box center [855, 24] width 58 height 16
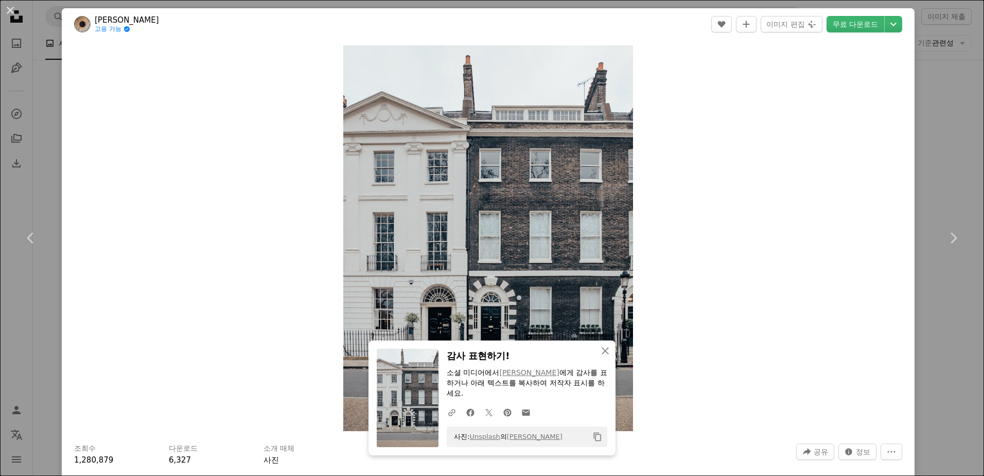
click at [936, 87] on div "An X shape Chevron left Chevron right An X shape 닫기 감사 표현하기! 소셜 미디어에서 [PERSON_N…" at bounding box center [492, 238] width 984 height 476
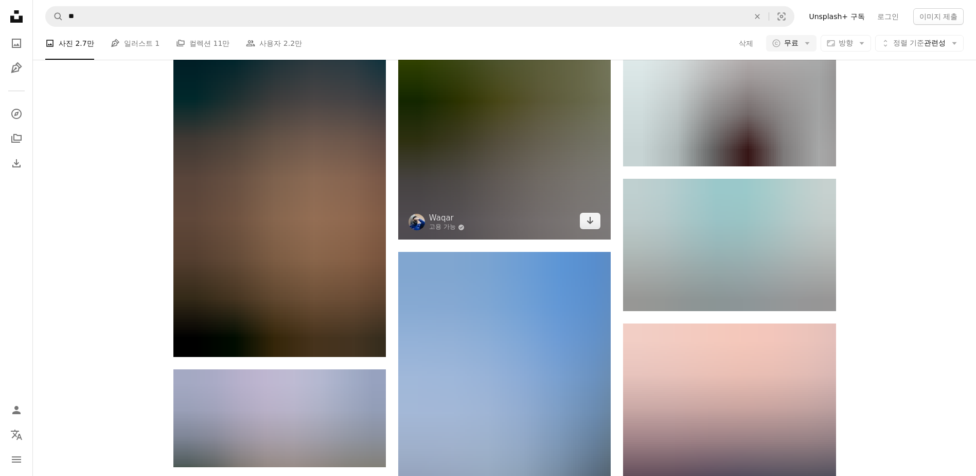
scroll to position [27095, 0]
